Goal: Transaction & Acquisition: Book appointment/travel/reservation

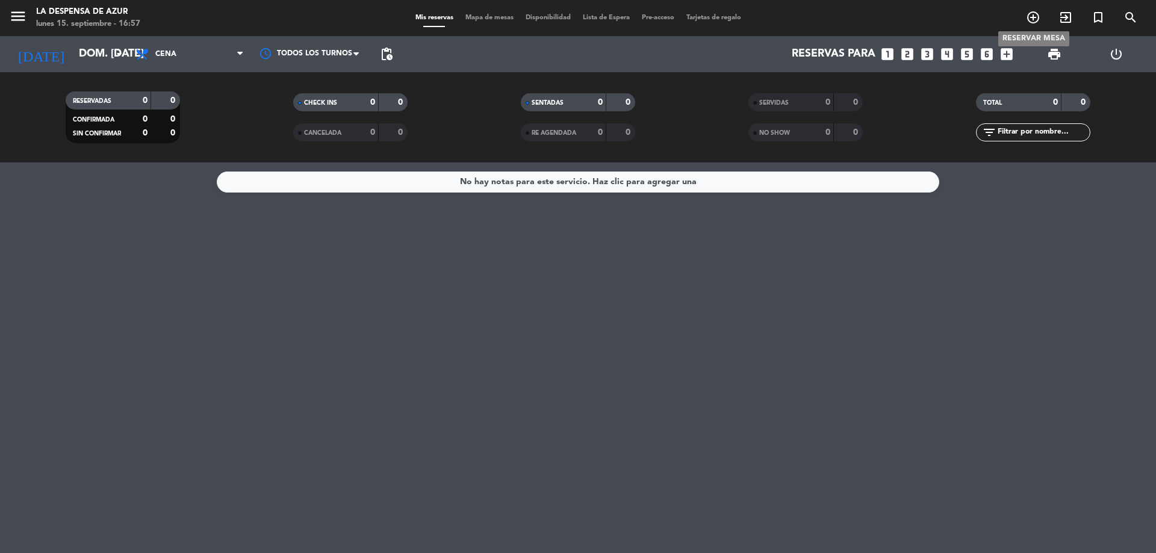
click at [1031, 22] on icon "add_circle_outline" at bounding box center [1033, 17] width 14 height 14
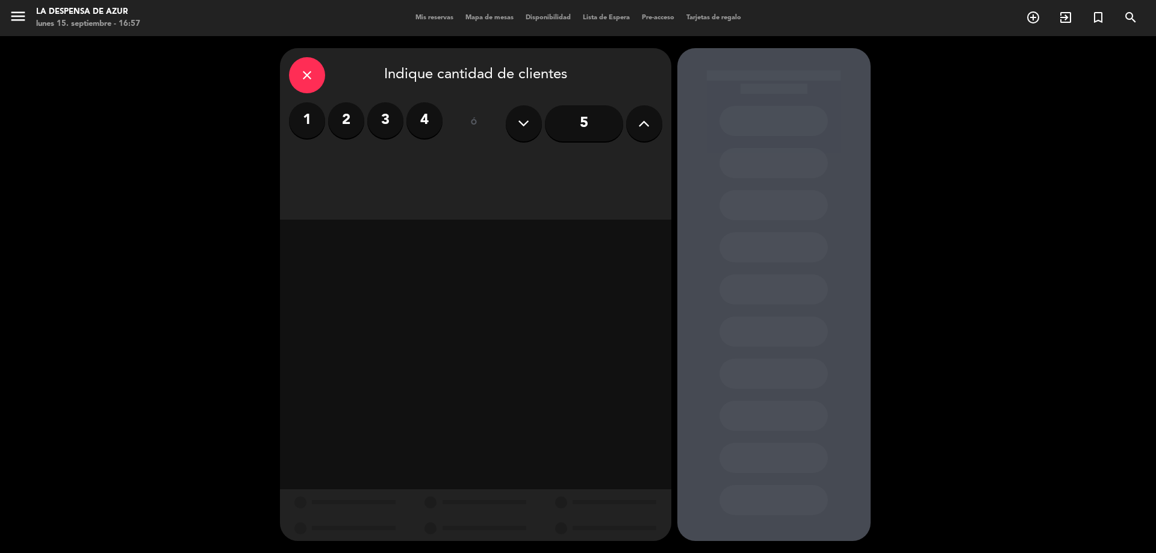
click at [346, 122] on label "2" at bounding box center [346, 120] width 36 height 36
click at [443, 169] on div "Almuerzo" at bounding box center [428, 165] width 91 height 24
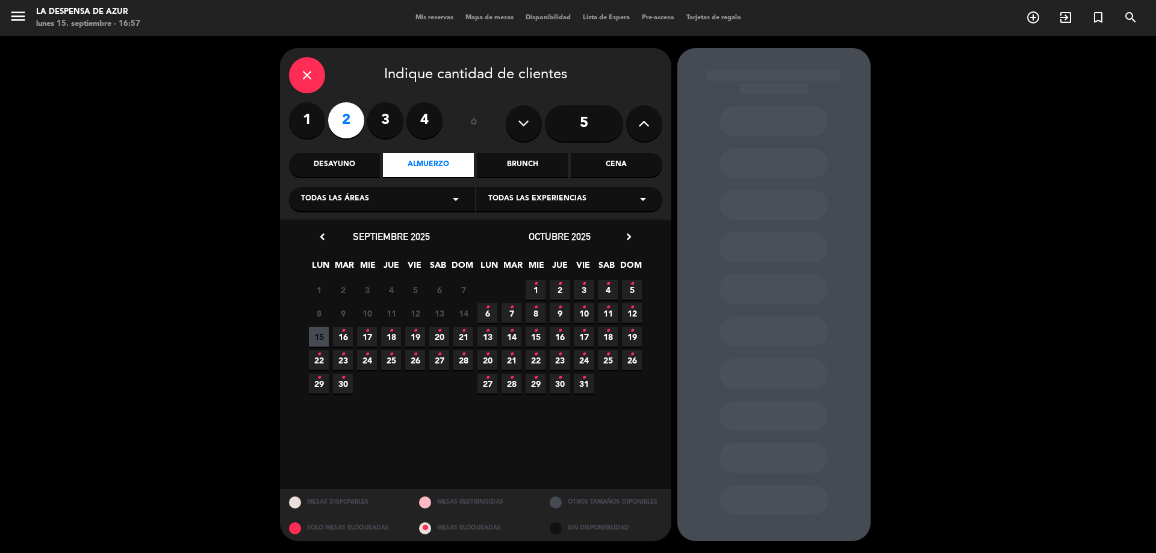
click at [319, 357] on icon "•" at bounding box center [319, 354] width 4 height 19
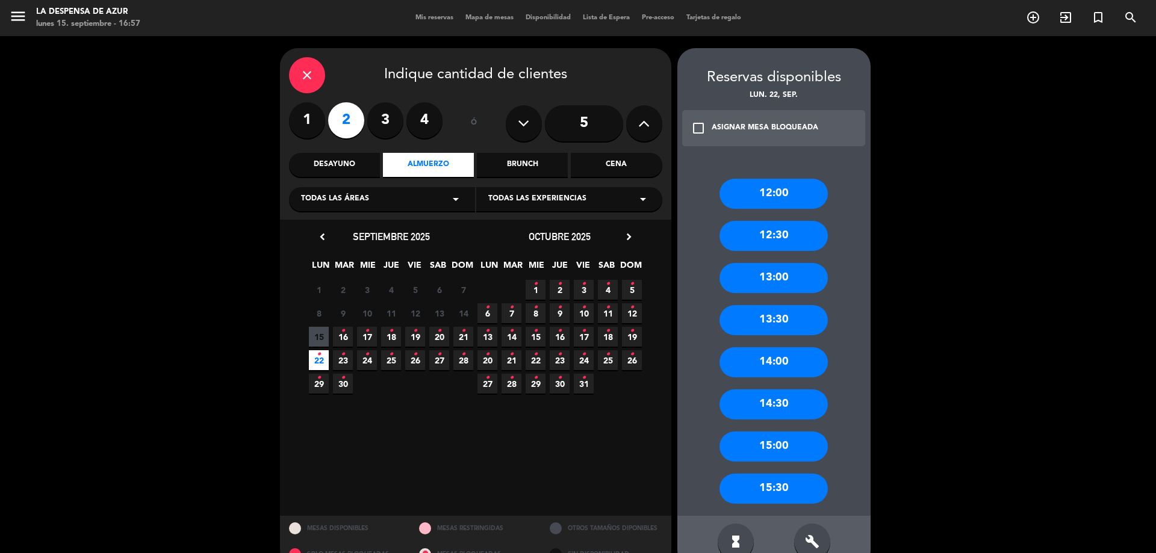
click at [746, 190] on div "12:00" at bounding box center [774, 194] width 108 height 30
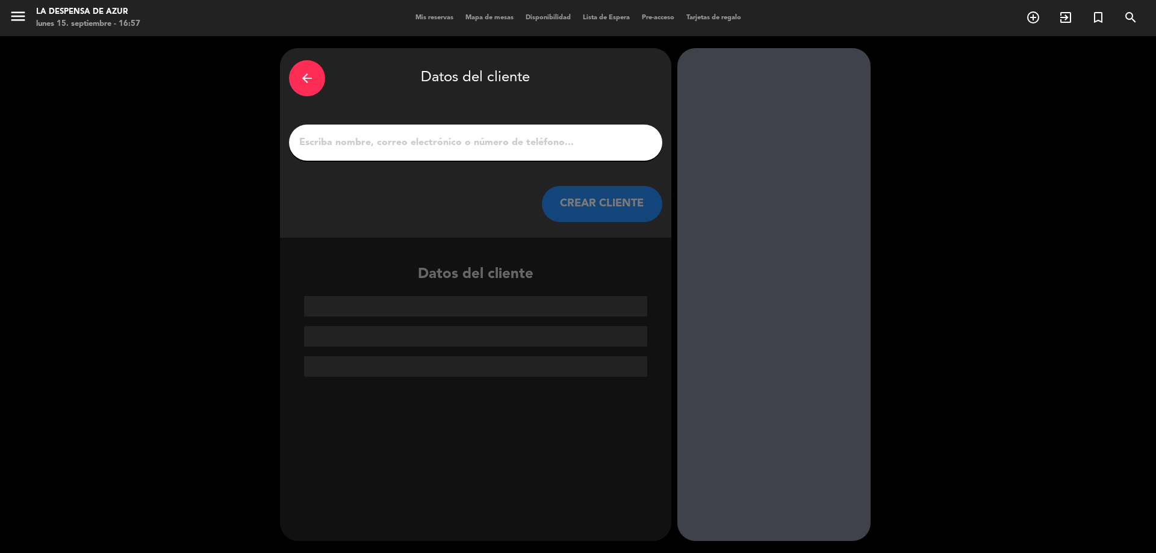
click at [580, 140] on input "1" at bounding box center [475, 142] width 355 height 17
paste input "[PERSON_NAME] 3517469140 // Masaje 30 min x1 + meson x2 // DF"
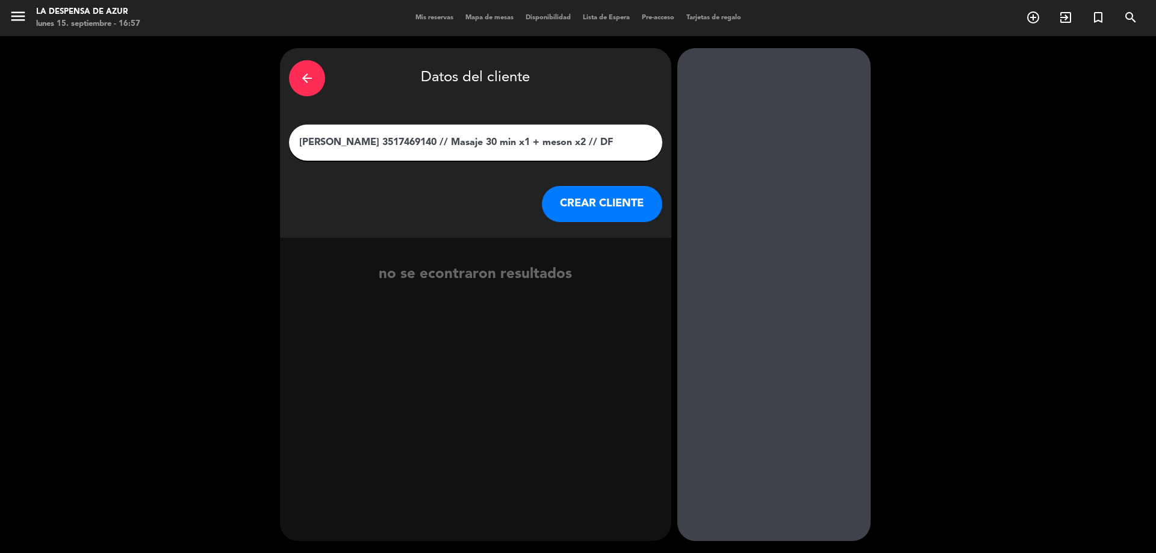
drag, startPoint x: 383, startPoint y: 142, endPoint x: 635, endPoint y: 136, distance: 252.4
click at [635, 136] on input "[PERSON_NAME] 3517469140 // Masaje 30 min x1 + meson x2 // DF" at bounding box center [475, 142] width 355 height 17
type input "[PERSON_NAME]"
click at [609, 194] on button "CREAR CLIENTE" at bounding box center [602, 204] width 120 height 36
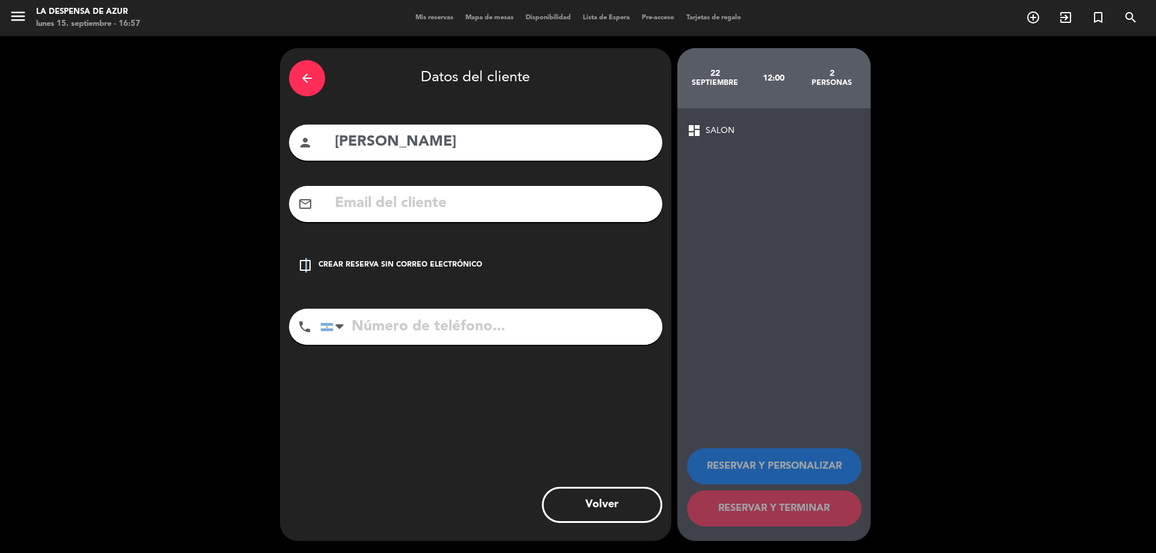
drag, startPoint x: 306, startPoint y: 264, endPoint x: 319, endPoint y: 264, distance: 12.6
click at [310, 263] on icon "check_box_outline_blank" at bounding box center [305, 265] width 14 height 14
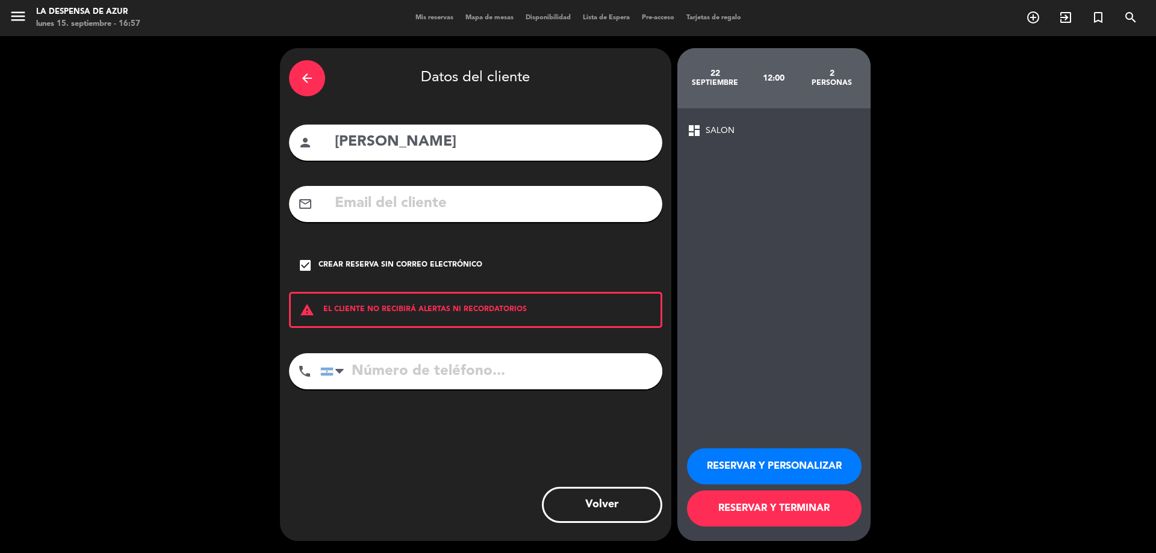
click at [403, 366] on input "tel" at bounding box center [491, 371] width 342 height 36
paste input "3517469140 // Masaje 30 min x1 + meson x2 // DF"
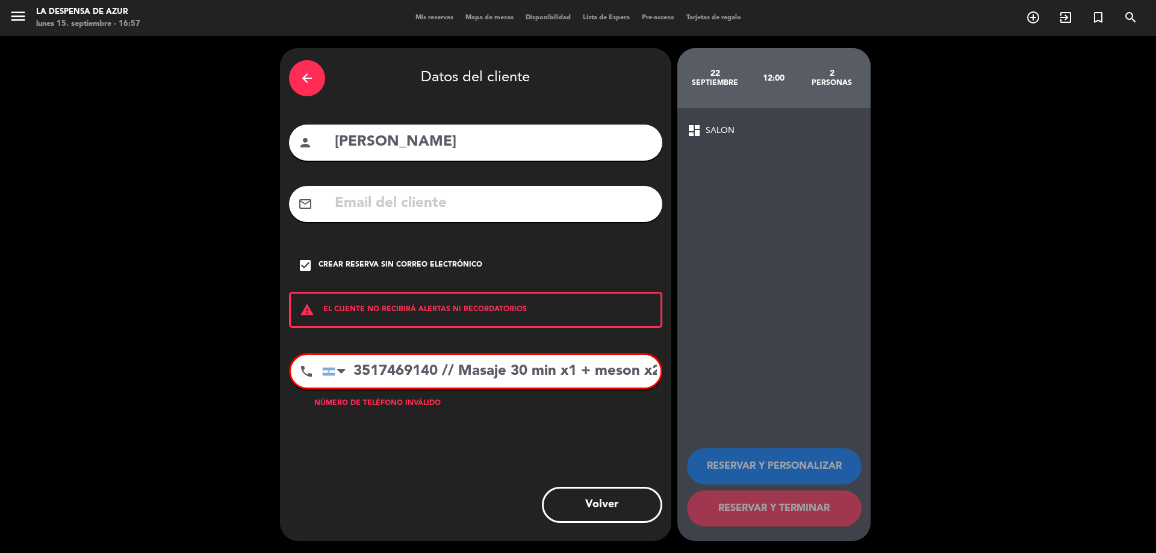
scroll to position [0, 45]
drag, startPoint x: 399, startPoint y: 371, endPoint x: 623, endPoint y: 396, distance: 225.4
click at [623, 396] on div "phone [GEOGRAPHIC_DATA] +1 [GEOGRAPHIC_DATA] +44 [GEOGRAPHIC_DATA] ([GEOGRAPHIC…" at bounding box center [475, 375] width 373 height 45
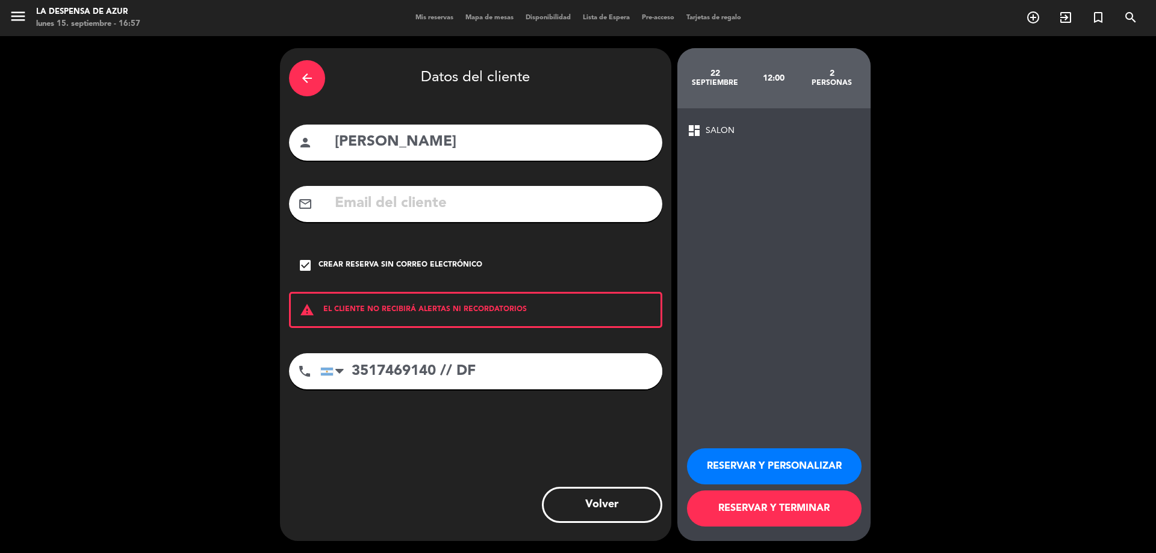
drag, startPoint x: 493, startPoint y: 364, endPoint x: 445, endPoint y: 361, distance: 47.6
click at [443, 365] on input "3517469140 // DF" at bounding box center [491, 371] width 342 height 36
type input "3517469140"
click at [768, 460] on button "RESERVAR Y PERSONALIZAR" at bounding box center [774, 467] width 175 height 36
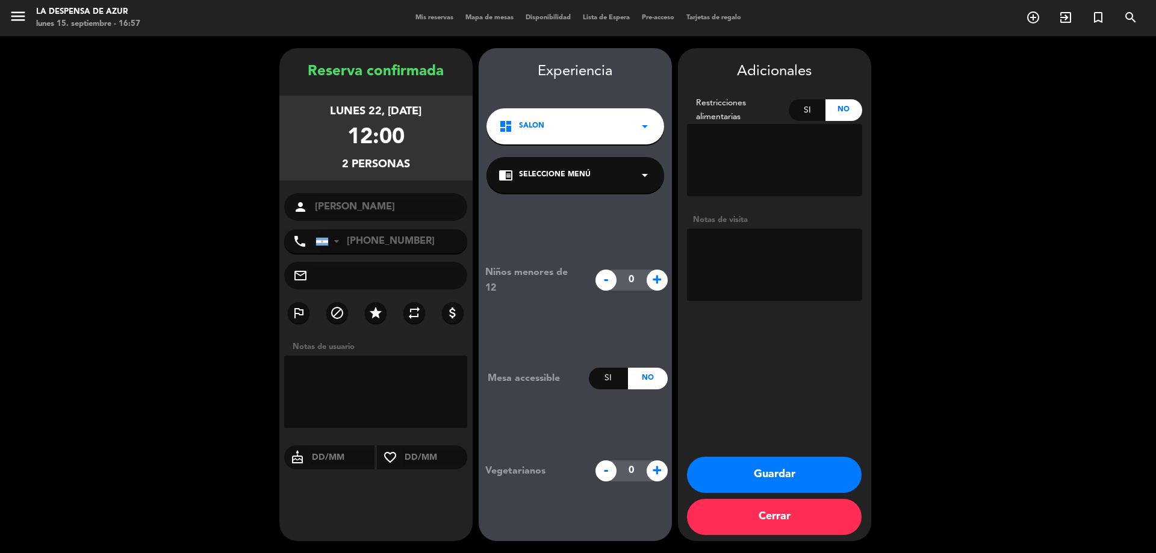
click at [738, 240] on textarea at bounding box center [774, 265] width 175 height 72
click at [718, 240] on textarea at bounding box center [774, 265] width 175 height 72
paste textarea "5ijy8rm087"
type textarea "5ijy8rm087 // Meson x2 sin proteina // [PERSON_NAME] del spa // DF"
click at [790, 490] on button "Guardar" at bounding box center [774, 475] width 175 height 36
